Goal: Task Accomplishment & Management: Manage account settings

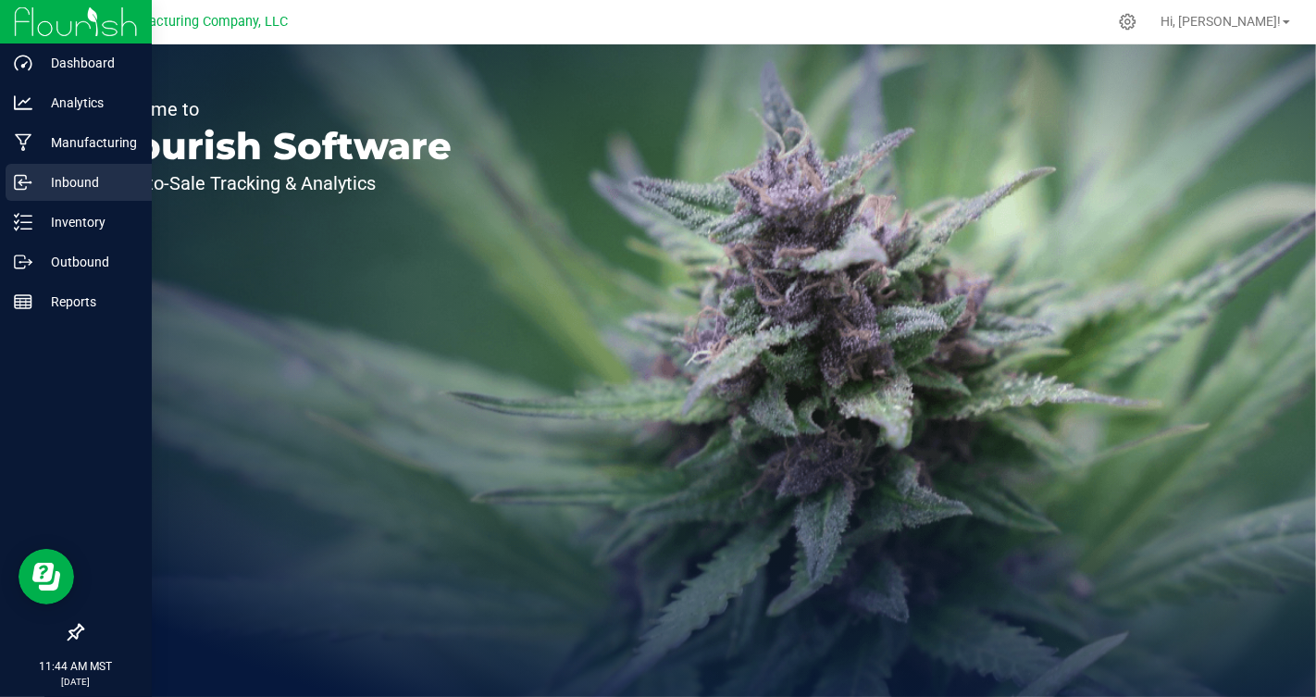
click at [69, 187] on p "Inbound" at bounding box center [87, 182] width 111 height 22
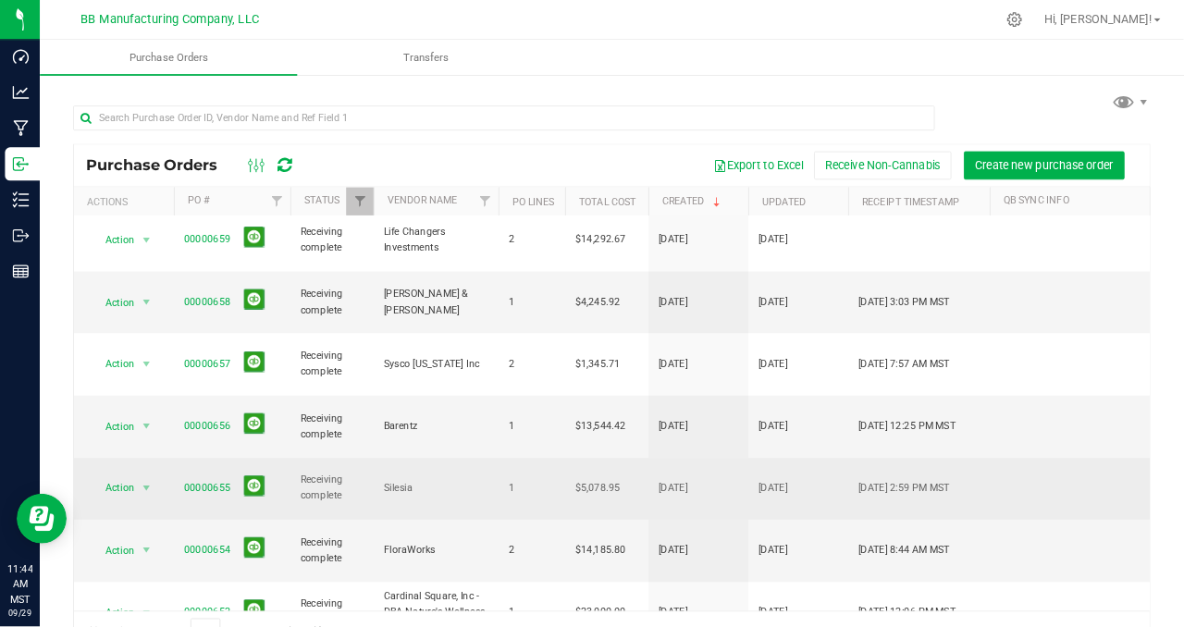
scroll to position [149, 0]
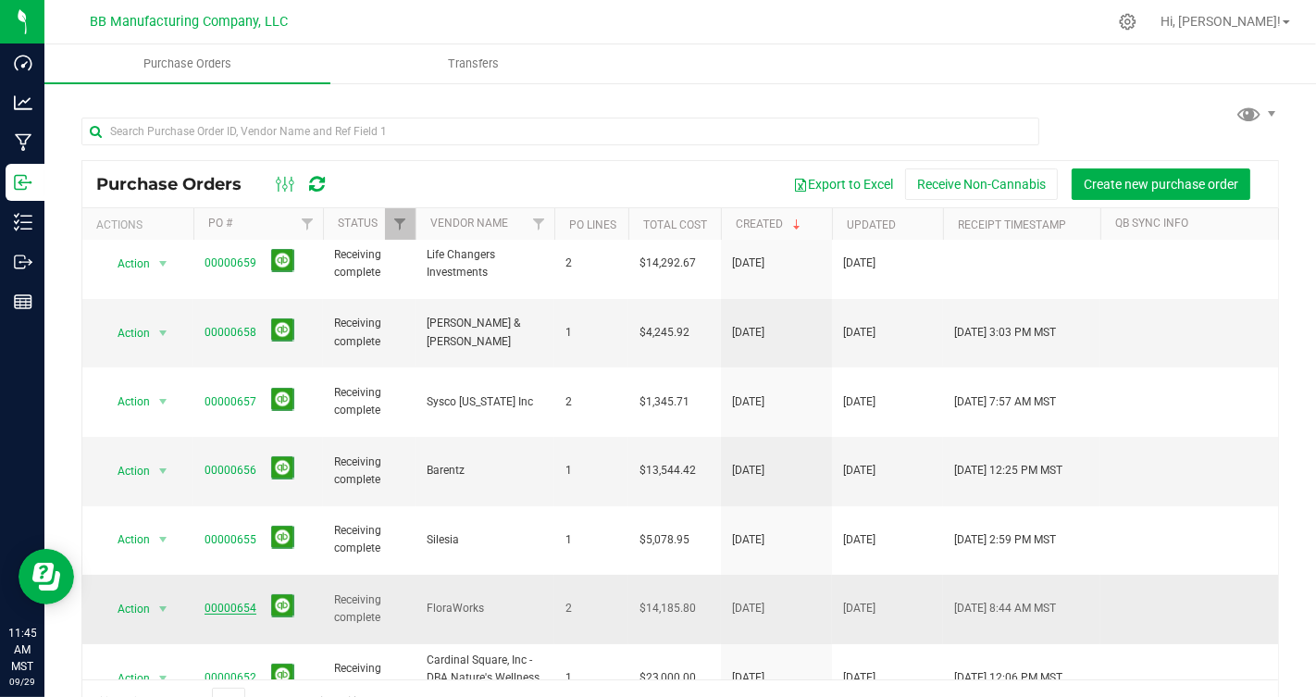
click at [221, 601] on link "00000654" at bounding box center [231, 607] width 52 height 13
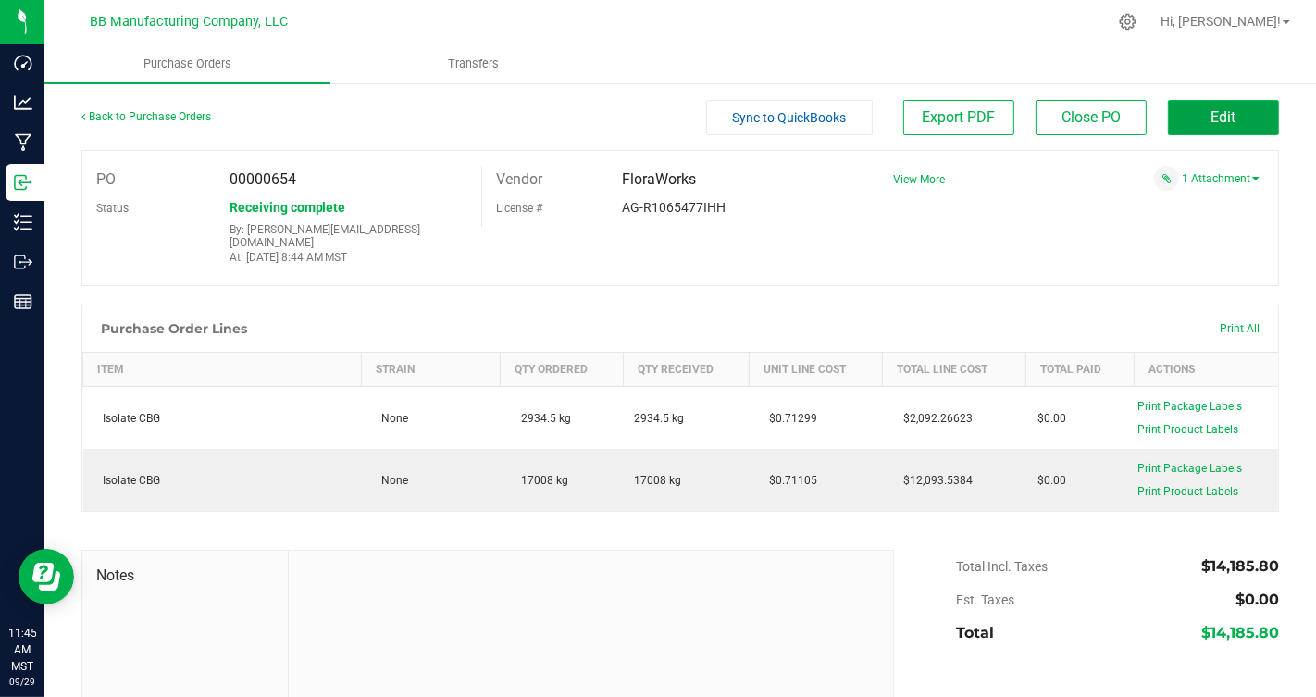
click at [1207, 120] on button "Edit" at bounding box center [1223, 117] width 111 height 35
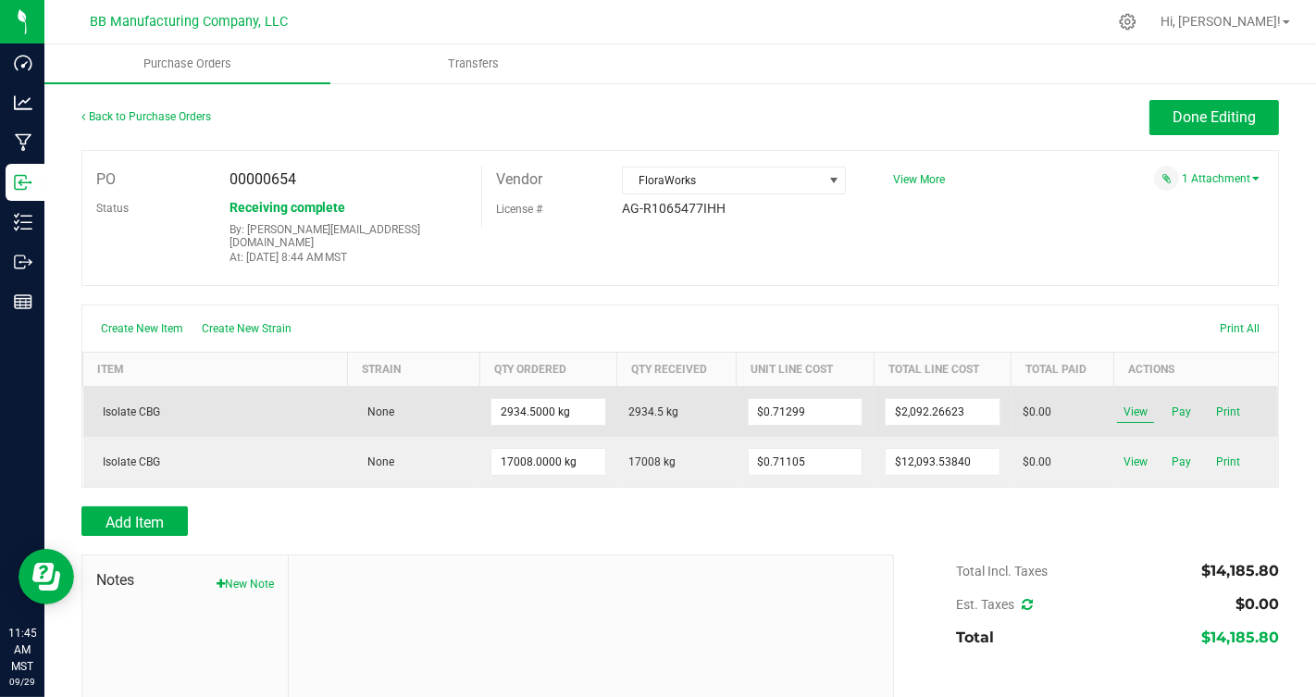
click at [1133, 401] on span "View" at bounding box center [1135, 412] width 37 height 22
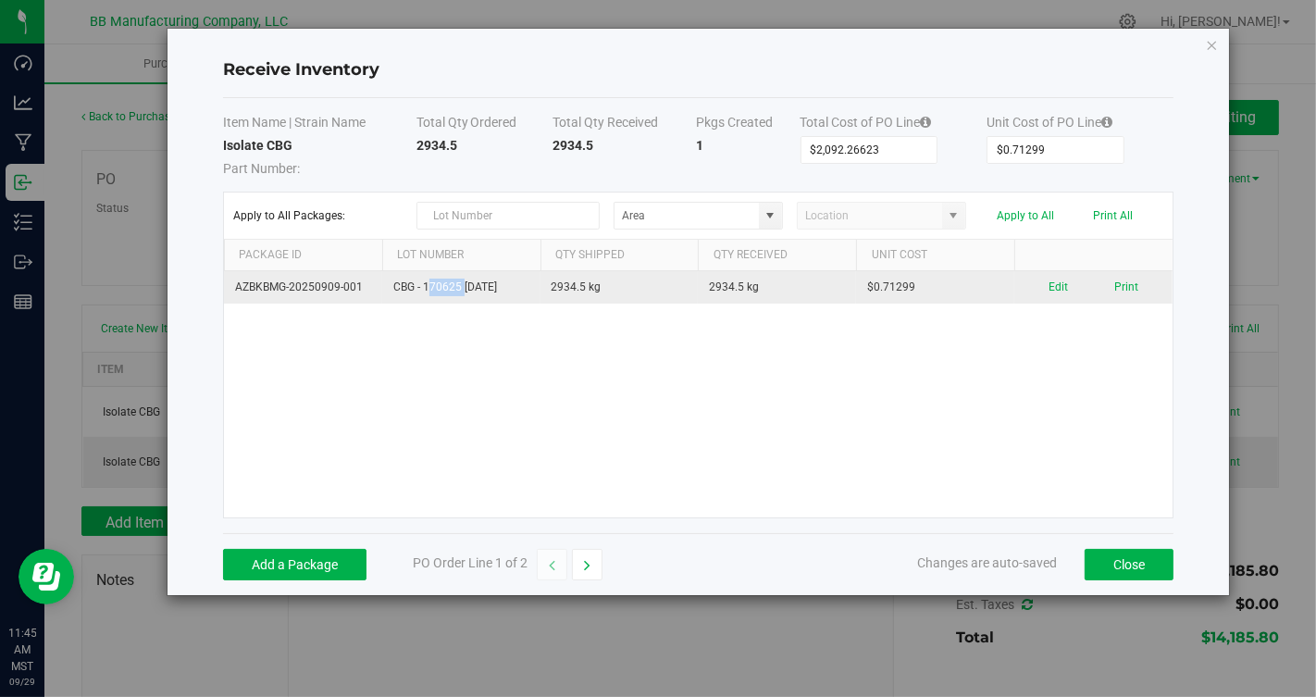
drag, startPoint x: 426, startPoint y: 284, endPoint x: 464, endPoint y: 285, distance: 38.0
click at [464, 285] on td "CBG - 170625 [DATE]" at bounding box center [461, 287] width 158 height 32
drag, startPoint x: 426, startPoint y: 283, endPoint x: 451, endPoint y: 281, distance: 25.1
click at [451, 281] on td "CBG - 170625 [DATE]" at bounding box center [461, 287] width 158 height 32
click at [451, 274] on td "CBG - 170625 [DATE]" at bounding box center [461, 287] width 158 height 32
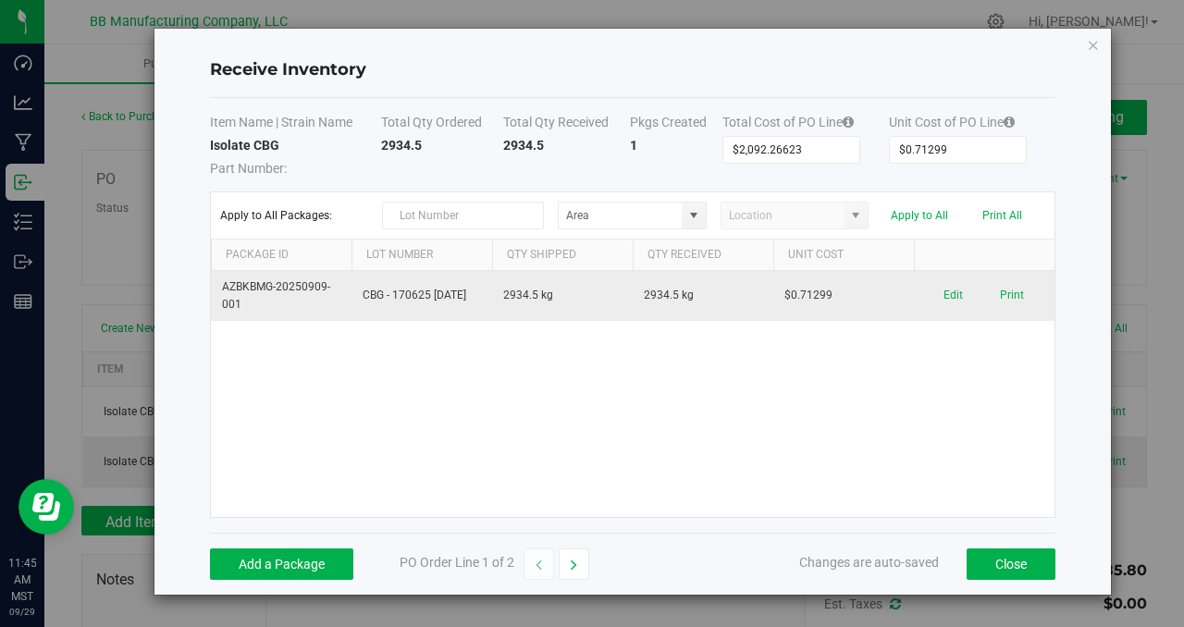
click at [434, 285] on td "CBG - 170625 [DATE]" at bounding box center [422, 296] width 141 height 50
drag, startPoint x: 431, startPoint y: 285, endPoint x: 404, endPoint y: 281, distance: 27.1
click at [403, 281] on td "CBG - 170625 [DATE]" at bounding box center [422, 296] width 141 height 50
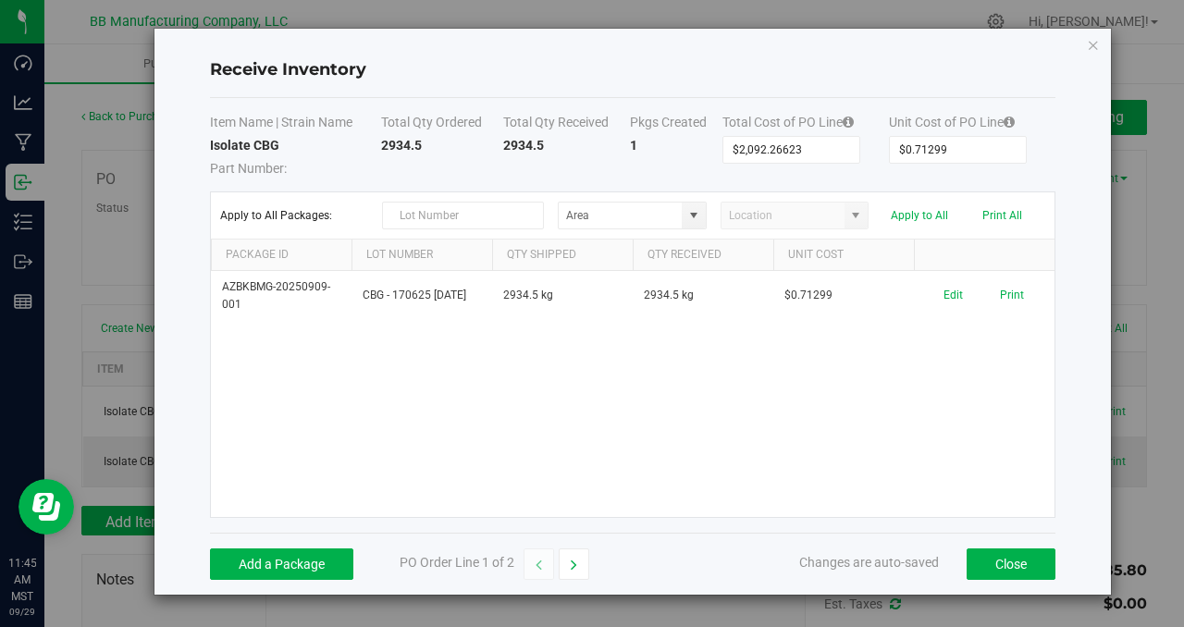
click at [390, 411] on div "AZBKBMG-20250909-001 CBG - 170625 [DATE] 2934.5 kg 2934.5 kg $0.71299 Edit Print" at bounding box center [633, 394] width 844 height 246
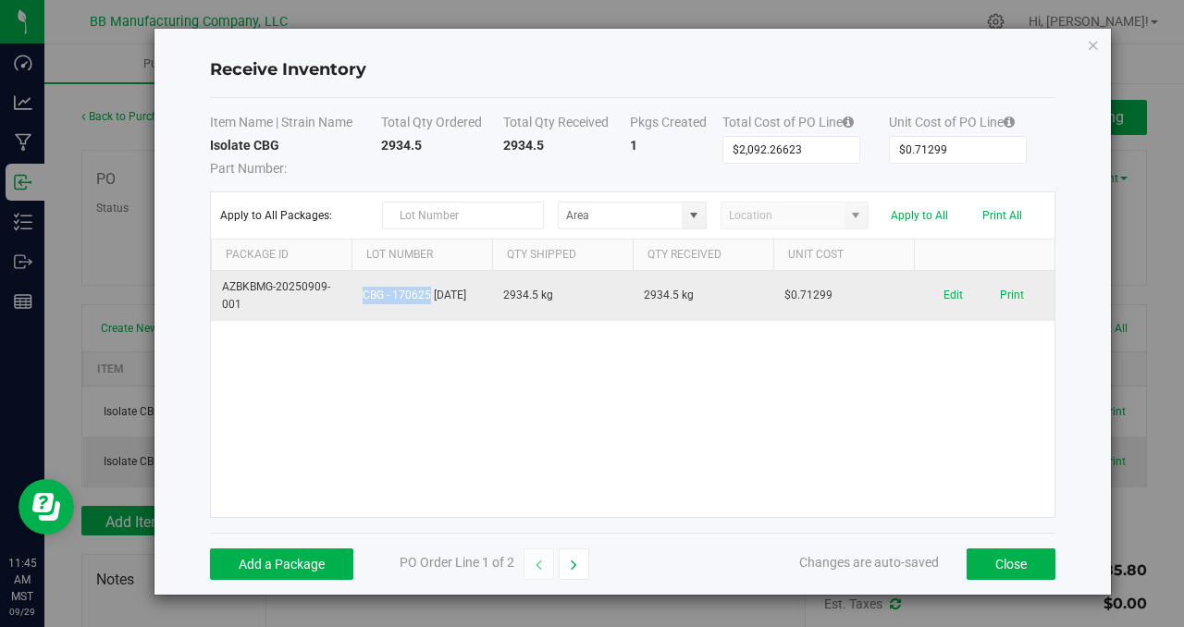
drag, startPoint x: 434, startPoint y: 283, endPoint x: 377, endPoint y: 275, distance: 58.0
click at [377, 274] on td "CBG - 170625 [DATE]" at bounding box center [422, 296] width 141 height 50
copy td "CBG - 170625"
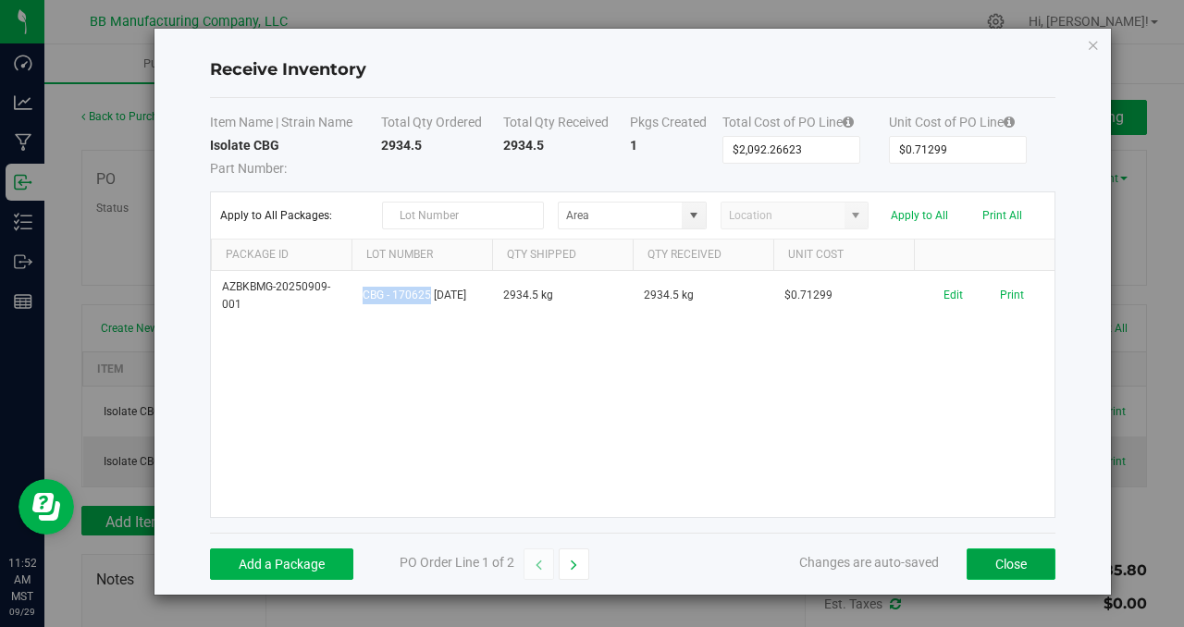
click at [1009, 568] on button "Close" at bounding box center [1011, 564] width 89 height 31
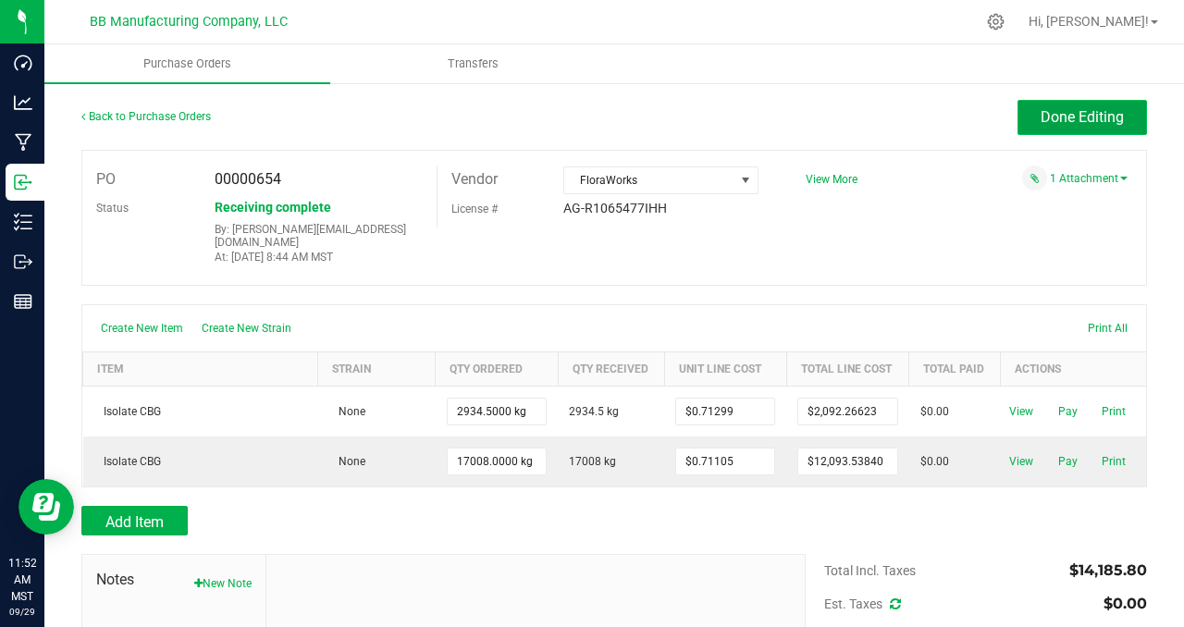
click at [1050, 117] on span "Done Editing" at bounding box center [1082, 117] width 83 height 18
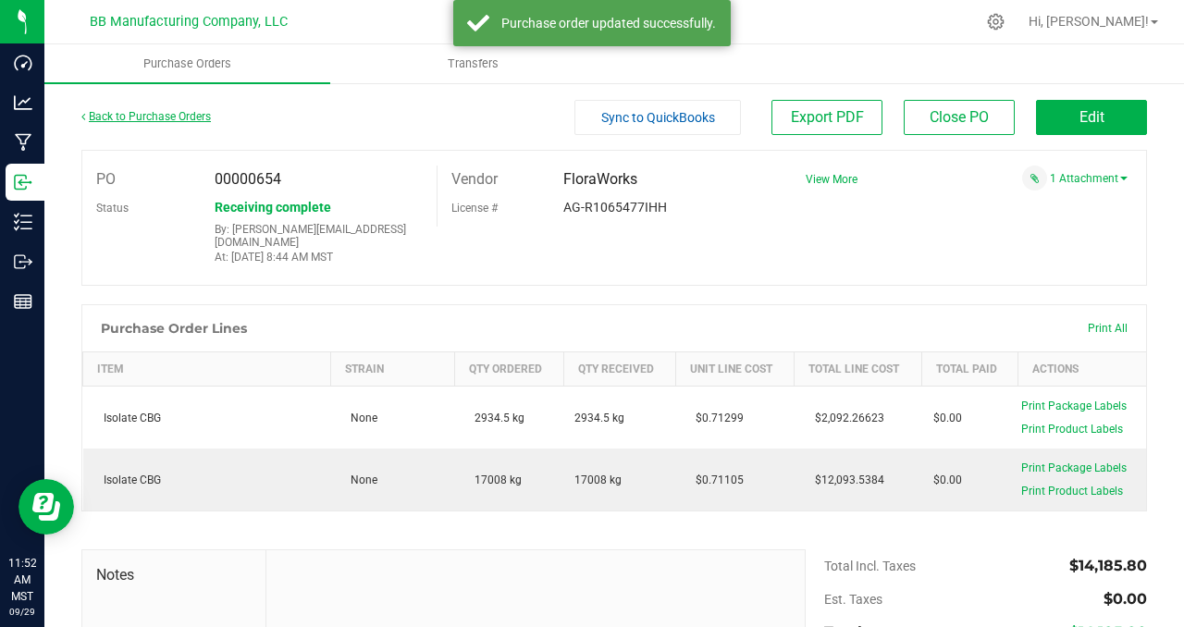
click at [132, 121] on link "Back to Purchase Orders" at bounding box center [146, 116] width 130 height 13
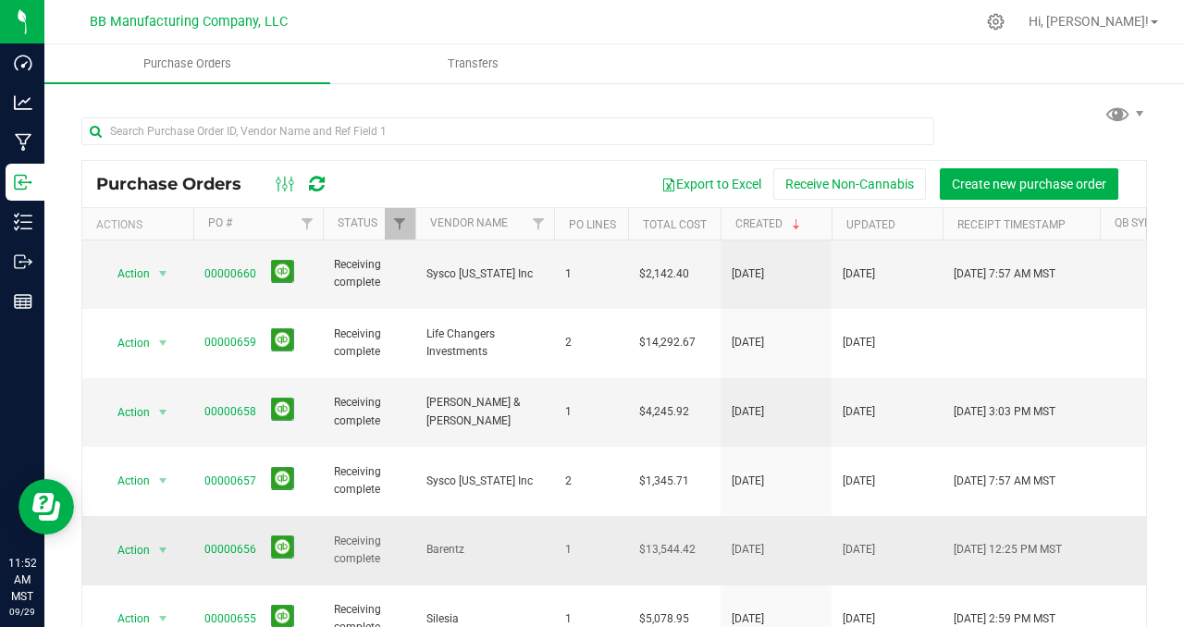
scroll to position [68, 0]
click at [221, 545] on link "00000656" at bounding box center [231, 551] width 52 height 13
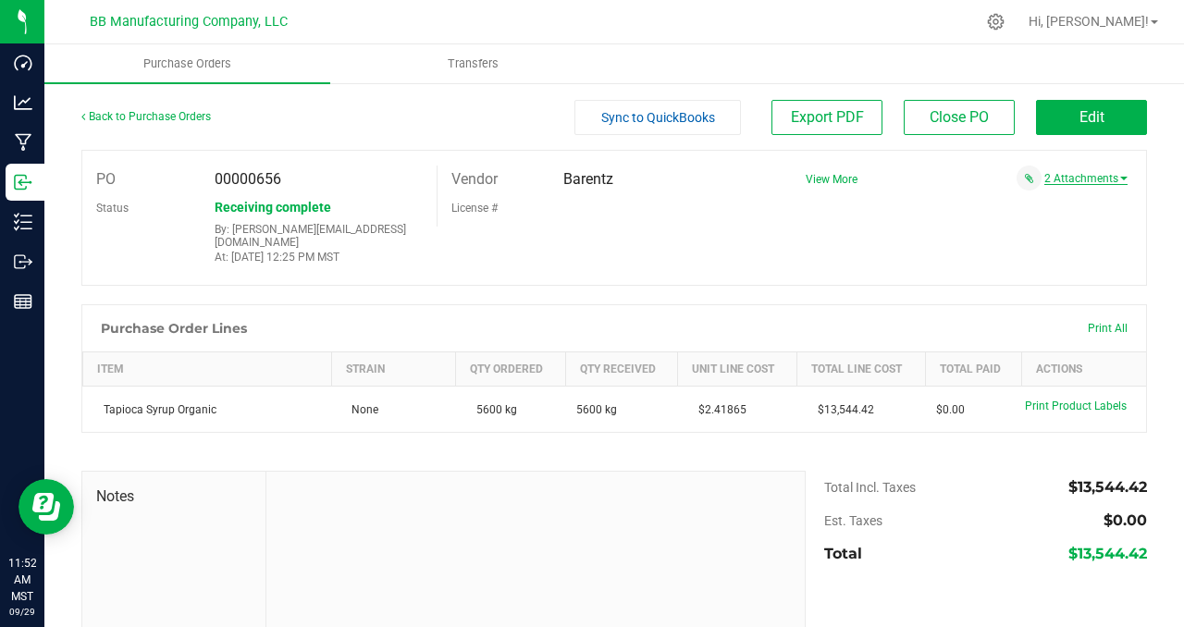
click at [1086, 176] on link "2 Attachments" at bounding box center [1086, 178] width 83 height 13
click at [778, 259] on div "PO 00000656 Status Receiving complete By: [PERSON_NAME][EMAIL_ADDRESS][DOMAIN_N…" at bounding box center [614, 218] width 1066 height 136
click at [170, 118] on link "Back to Purchase Orders" at bounding box center [146, 116] width 130 height 13
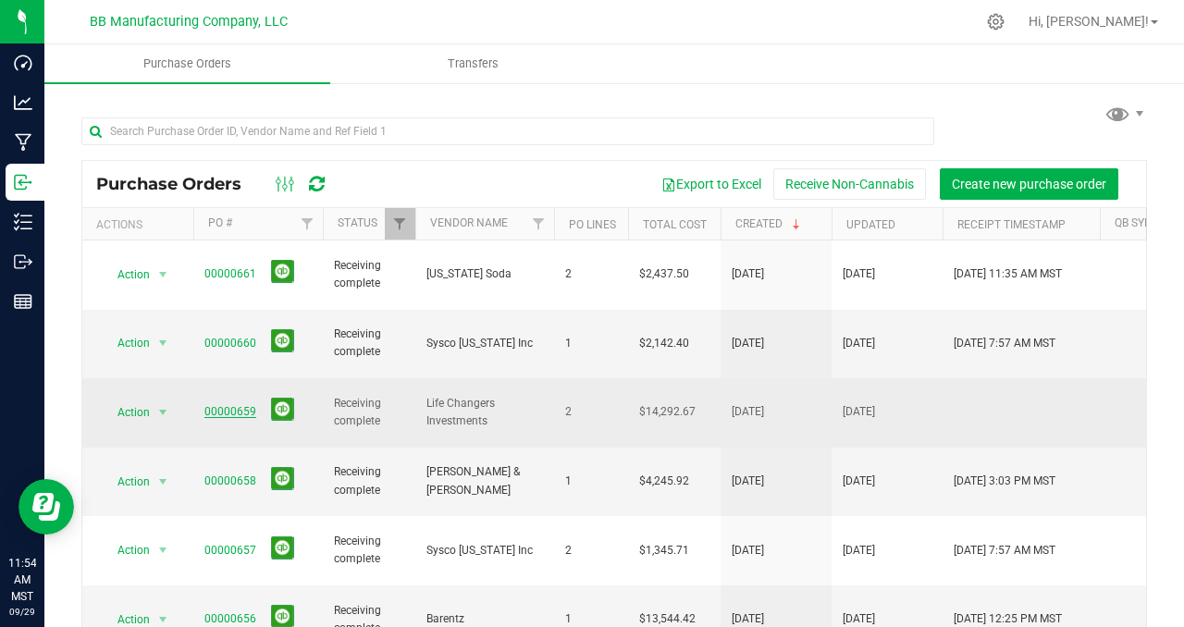
click at [220, 405] on link "00000659" at bounding box center [231, 411] width 52 height 13
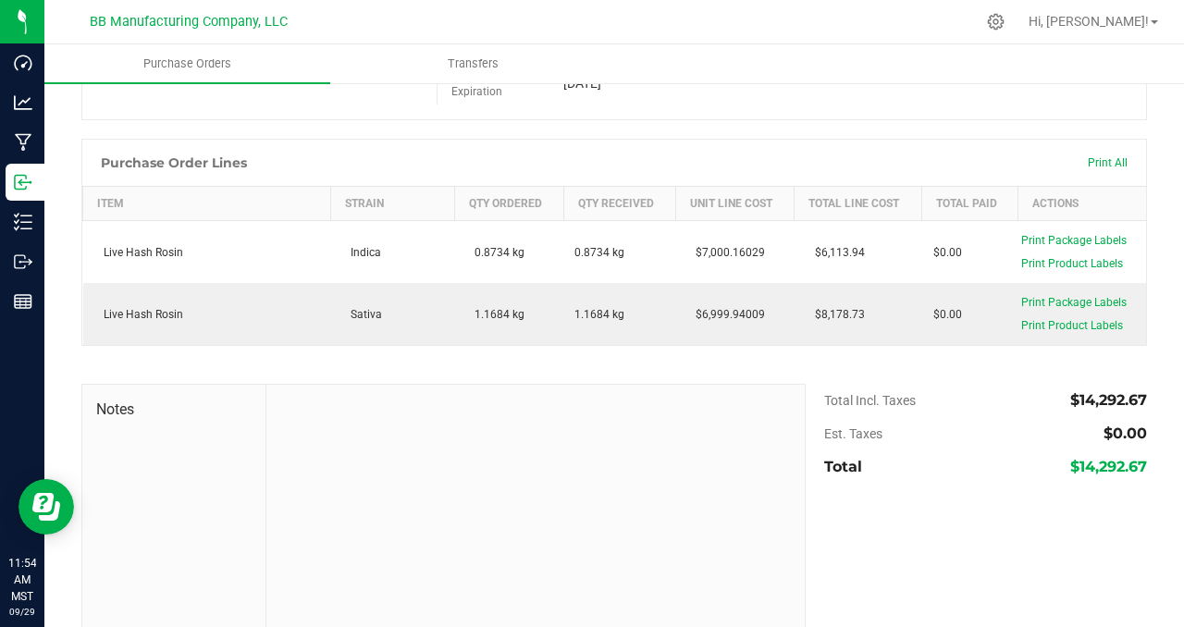
scroll to position [185, 0]
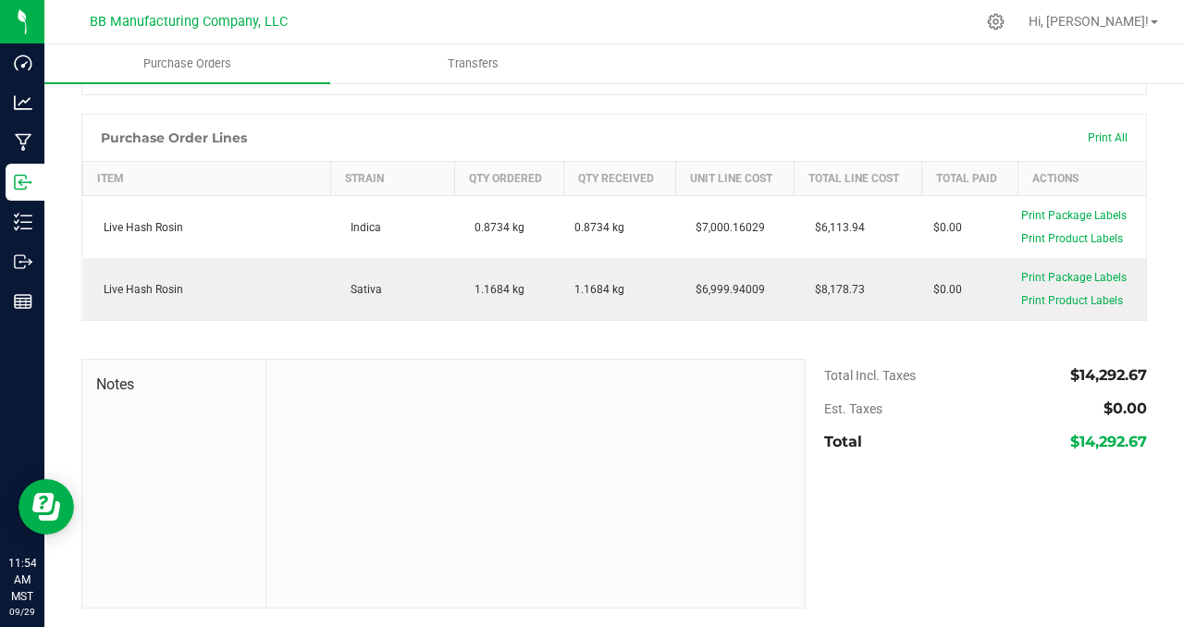
click at [1107, 440] on span "$14,292.67" at bounding box center [1109, 442] width 77 height 18
copy body "$14,292.67"
click at [423, 412] on div at bounding box center [536, 484] width 539 height 248
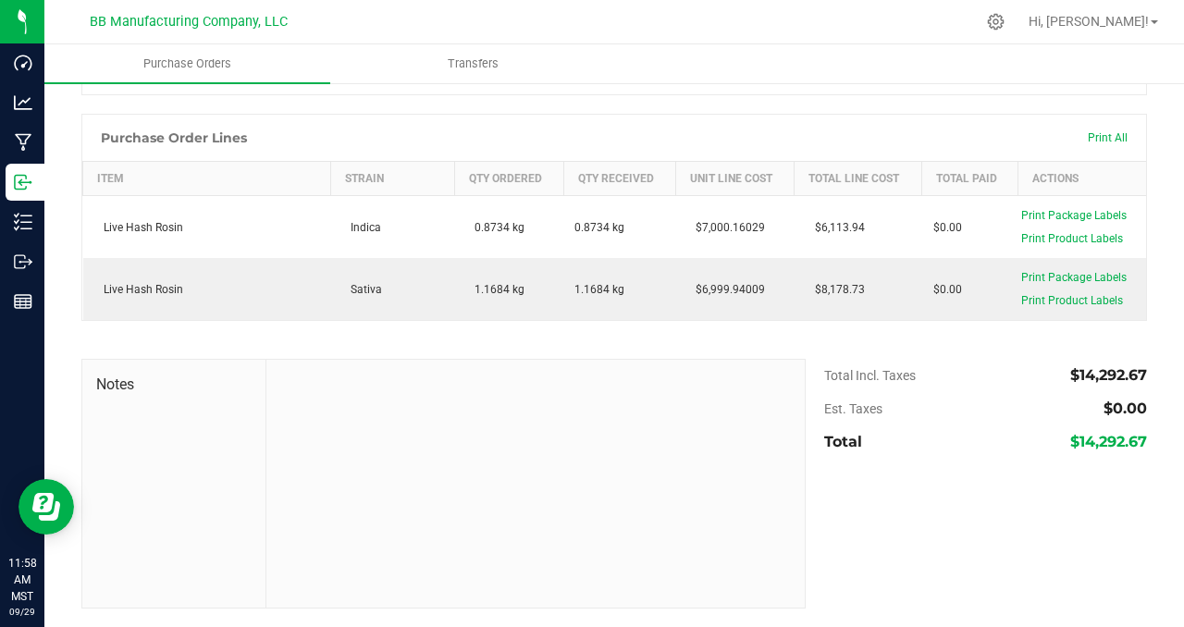
click at [951, 539] on div "Notes Total Incl. Taxes $14,292.67 Est. Taxes $0.00 Total $14,292.67" at bounding box center [614, 484] width 1066 height 250
click at [403, 131] on div "Purchase Order Lines Print All" at bounding box center [614, 138] width 1064 height 46
